Goal: Task Accomplishment & Management: Manage account settings

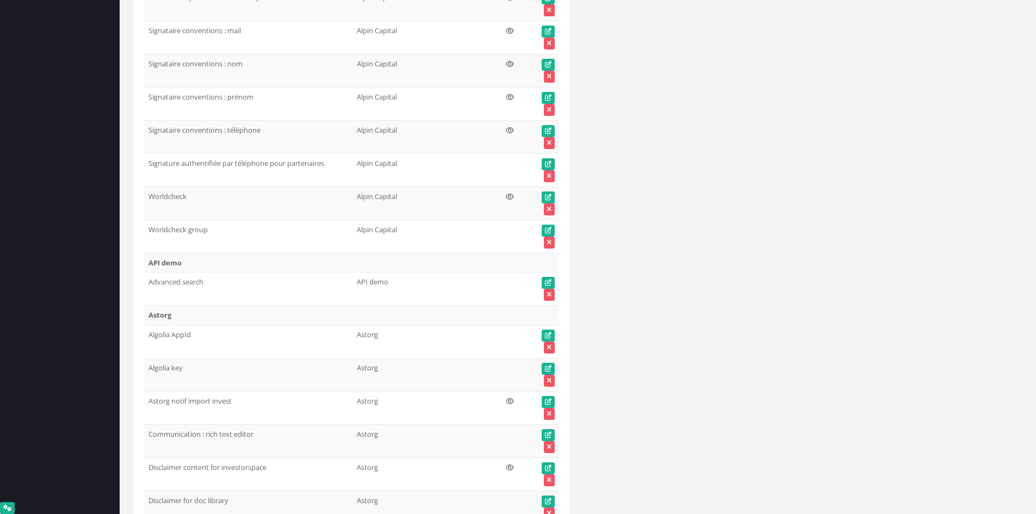
scroll to position [3578, 0]
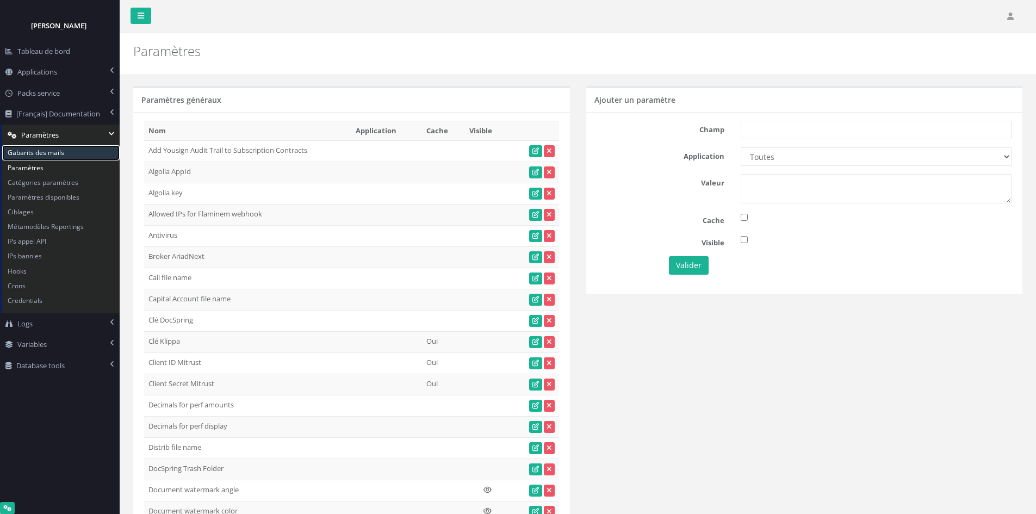
click at [23, 152] on link "Gabarits des mails" at bounding box center [60, 152] width 117 height 15
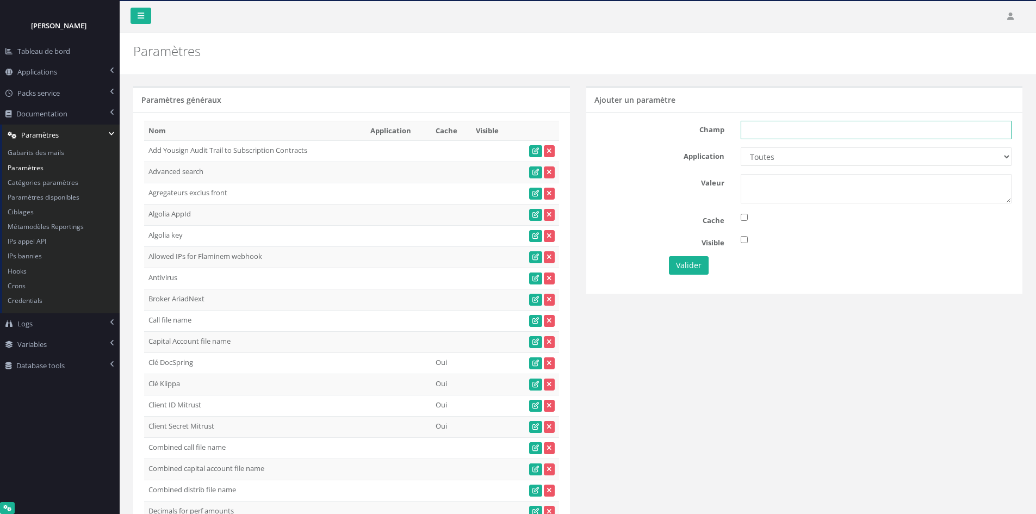
click at [827, 133] on input "text" at bounding box center [875, 130] width 271 height 18
paste input "Send access digest"
type input "Send access digest"
click at [828, 155] on select "Toutes Aloe Private Equity Alpin Capital API Access to My DB API demo Astorg As…" at bounding box center [875, 156] width 271 height 18
select select "36"
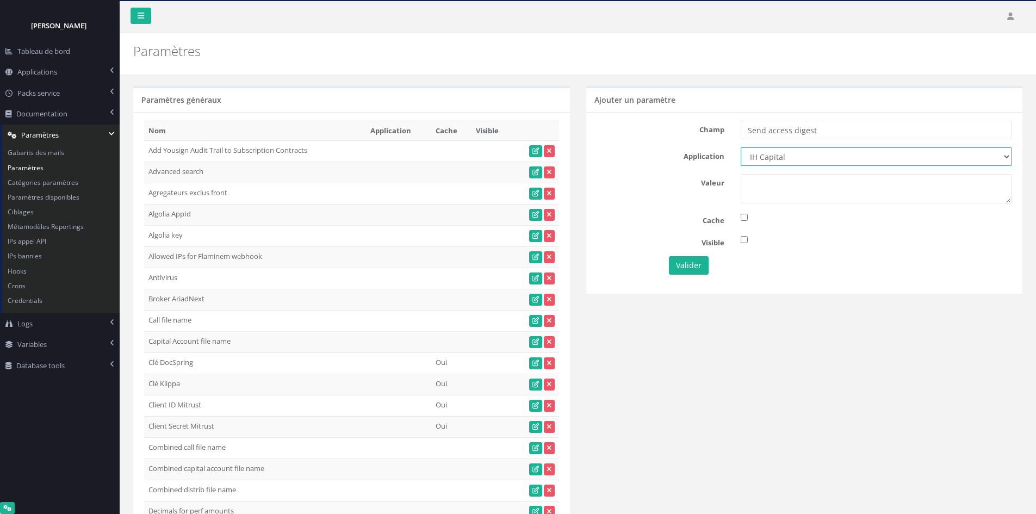
click at [740, 147] on select "Toutes Aloe Private Equity Alpin Capital API Access to My DB API demo Astorg As…" at bounding box center [875, 156] width 271 height 18
click at [783, 197] on textarea at bounding box center [875, 188] width 271 height 29
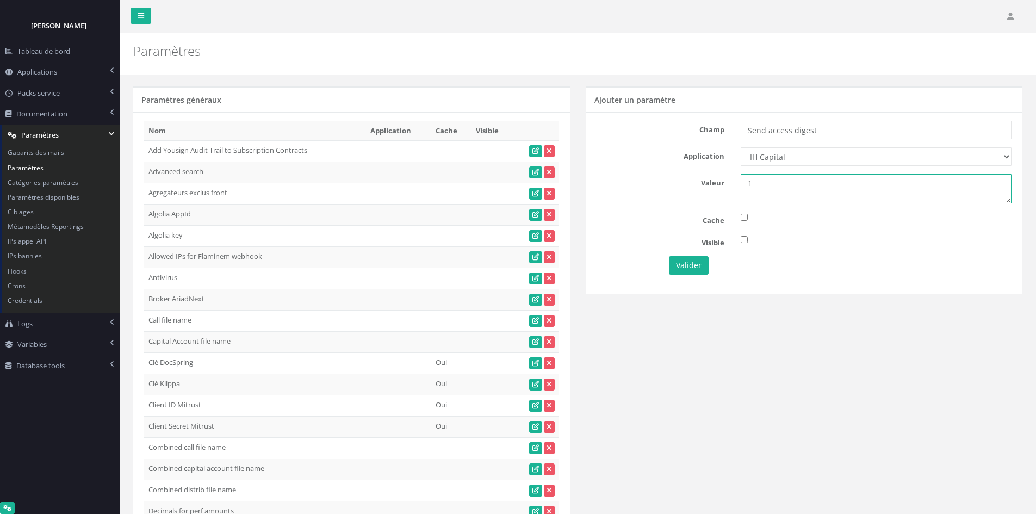
type textarea "1"
click at [745, 240] on input "checkbox" at bounding box center [743, 239] width 7 height 7
checkbox input "true"
click at [707, 262] on button "Valider" at bounding box center [689, 265] width 40 height 18
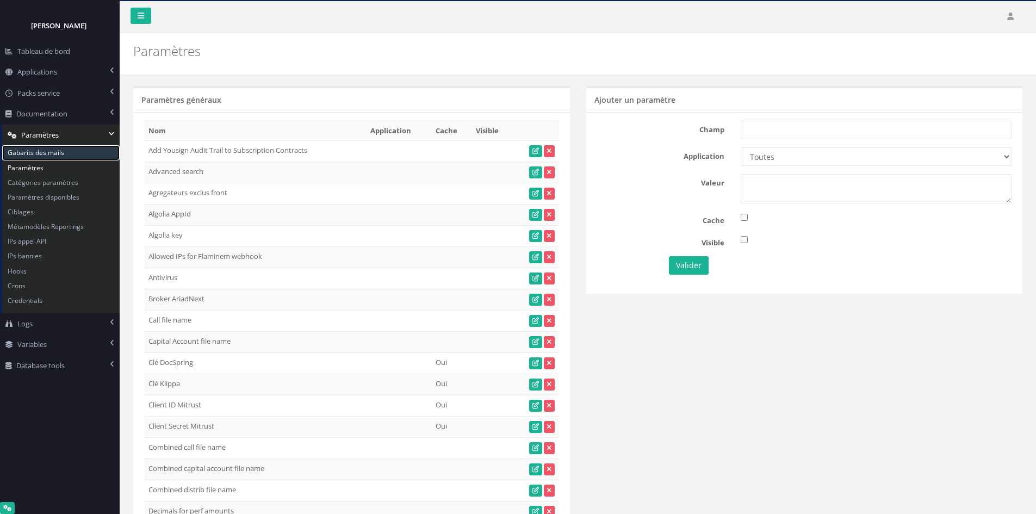
click at [24, 155] on link "Gabarits des mails" at bounding box center [60, 152] width 117 height 15
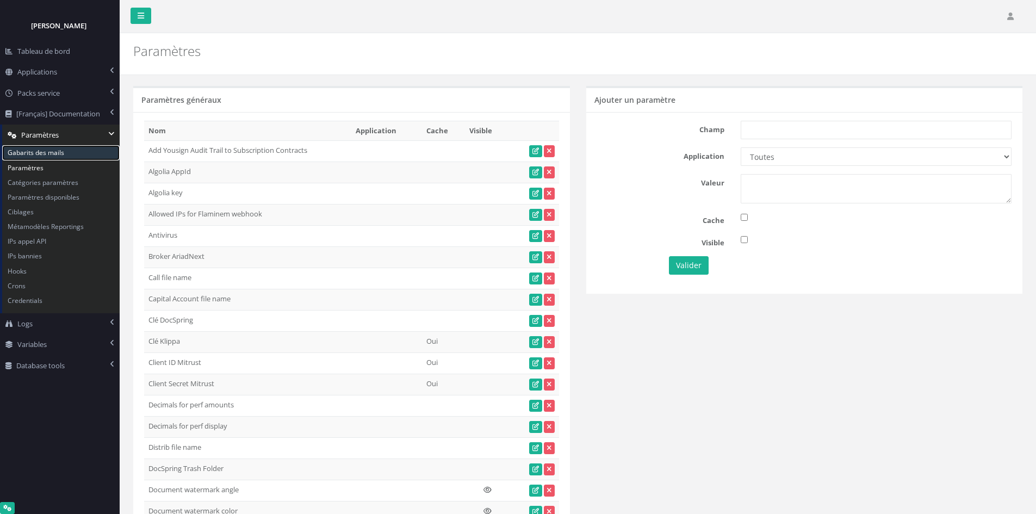
click at [51, 153] on link "Gabarits des mails" at bounding box center [60, 152] width 117 height 15
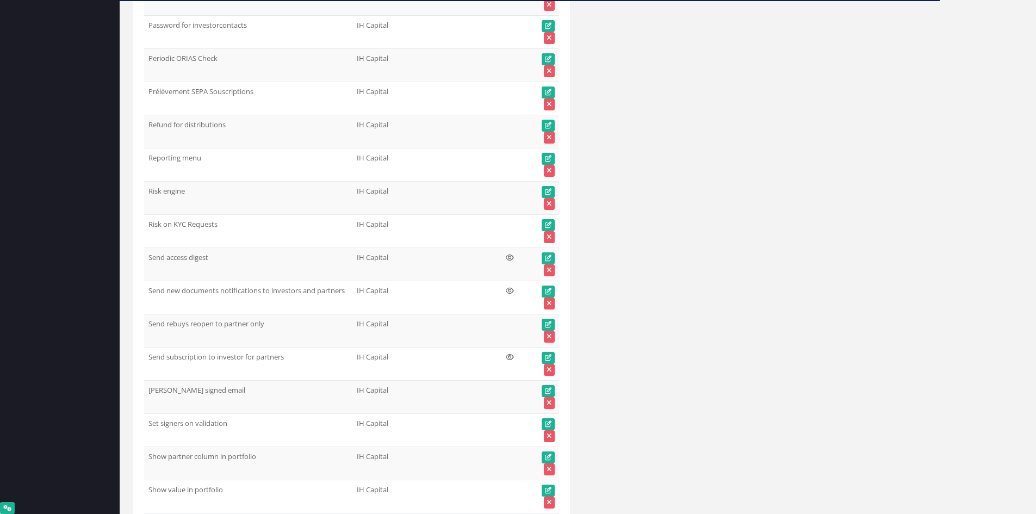
scroll to position [35735, 0]
click at [157, 255] on td "Send access digest" at bounding box center [248, 263] width 208 height 33
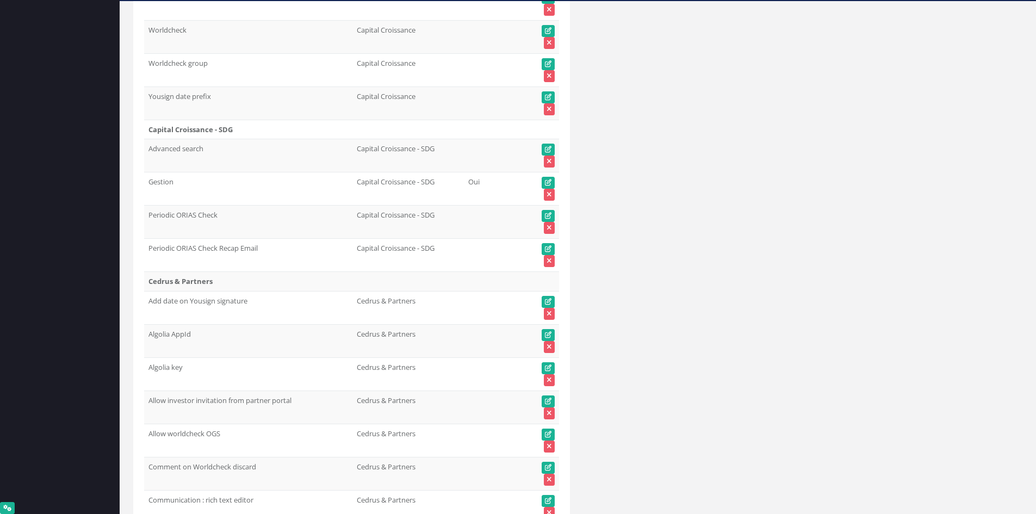
scroll to position [0, 0]
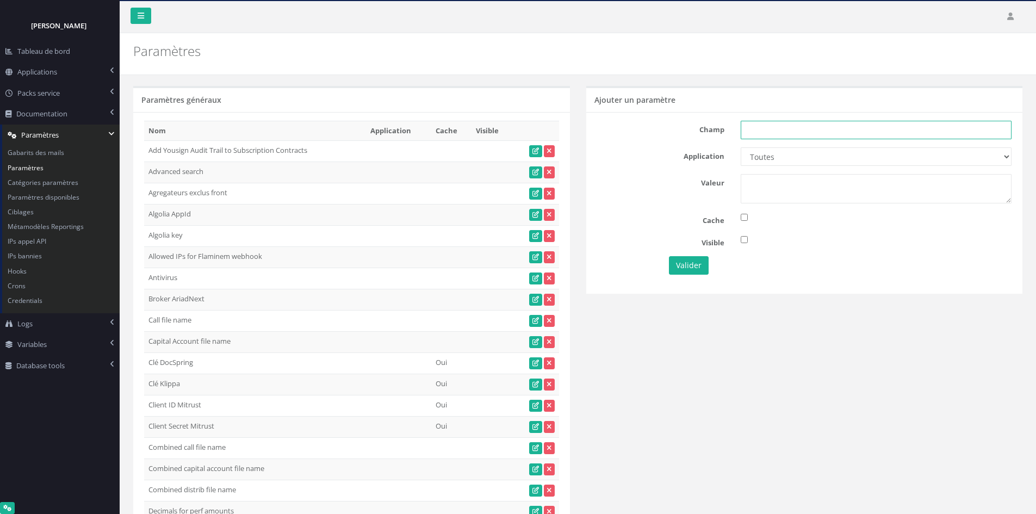
click at [968, 123] on input "text" at bounding box center [875, 130] width 271 height 18
paste input "Send access digest"
drag, startPoint x: 747, startPoint y: 133, endPoint x: 906, endPoint y: 127, distance: 158.8
click at [906, 127] on input "Send access digest" at bounding box center [875, 130] width 271 height 18
type input "Send access digest"
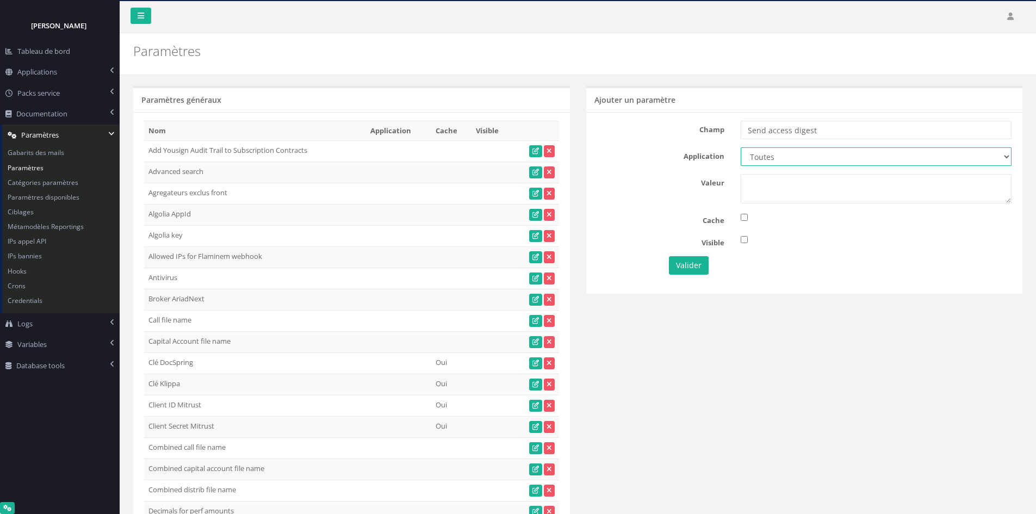
click at [853, 153] on select "Toutes Aloe Private Equity Alpin Capital API Access to My DB API demo Astorg As…" at bounding box center [875, 156] width 271 height 18
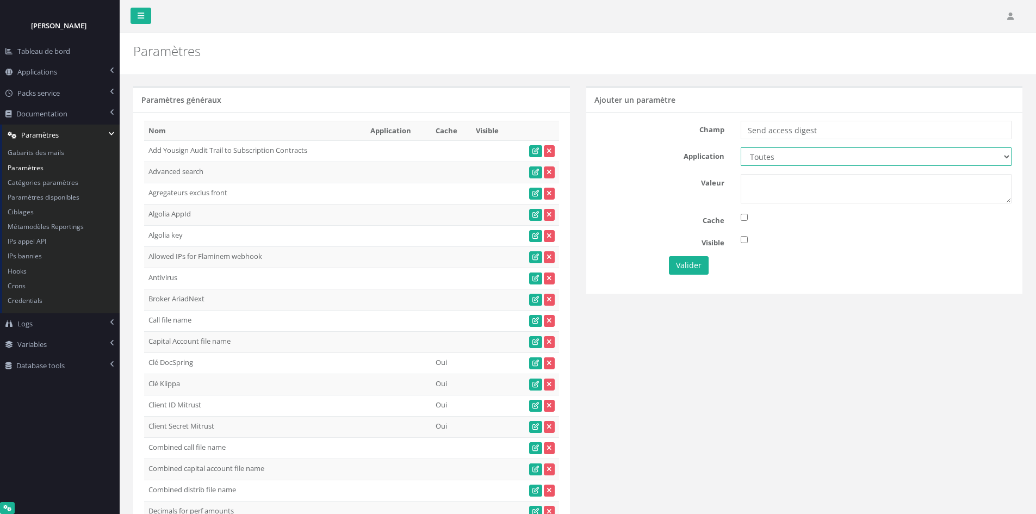
select select "20"
click at [740, 147] on select "Toutes Aloe Private Equity Alpin Capital API Access to My DB API demo Astorg As…" at bounding box center [875, 156] width 271 height 18
click at [781, 188] on textarea at bounding box center [875, 188] width 271 height 29
type textarea "1"
click at [692, 268] on button "Valider" at bounding box center [689, 265] width 40 height 18
